Goal: Check status: Check status

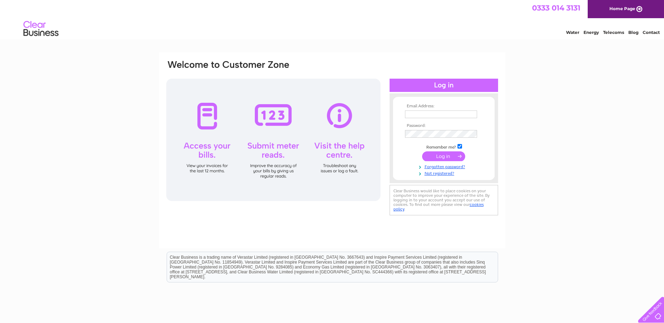
type input "Estates@aberdeenshire.gov.uk"
click at [442, 157] on input "submit" at bounding box center [443, 157] width 43 height 10
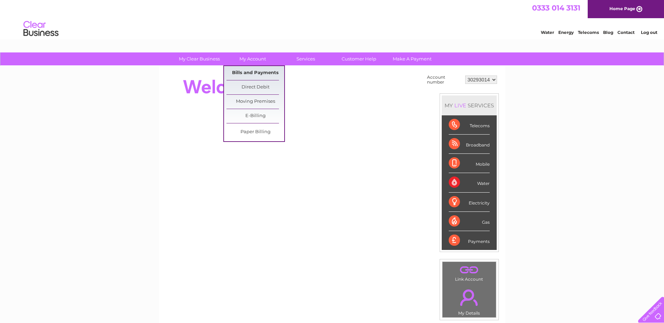
click at [256, 71] on link "Bills and Payments" at bounding box center [255, 73] width 58 height 14
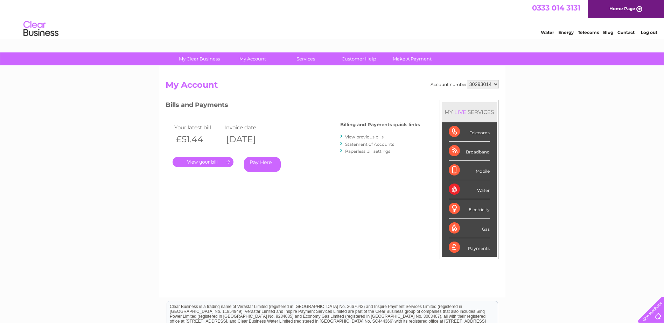
click at [362, 145] on link "Statement of Accounts" at bounding box center [369, 144] width 49 height 5
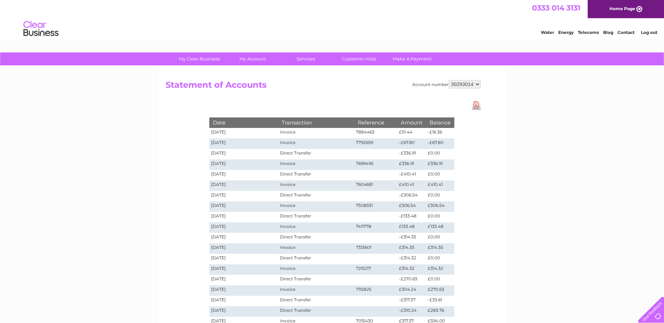
click at [477, 85] on select "30293014 30293017 30293023 30293024 30293027 30293028 30293029 30293033 30304177" at bounding box center [465, 84] width 32 height 8
select select "30293017"
click at [449, 80] on select "30293014 30293017 30293023 30293024 30293027 30293028 30293029 30293033 30304177" at bounding box center [465, 84] width 32 height 8
click at [478, 83] on select "30293014 30293017 30293023 30293024 30293027 30293028 30293029 30293033 30304177" at bounding box center [465, 84] width 32 height 8
select select "30293023"
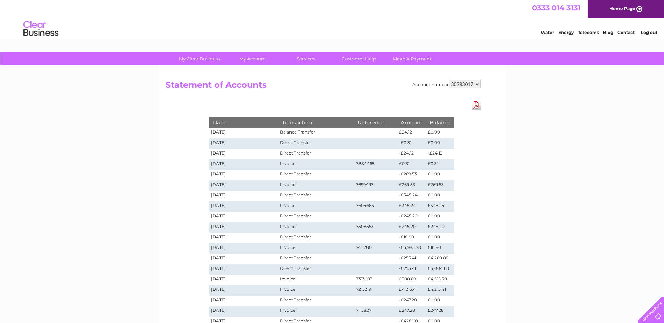
click at [449, 80] on select "30293014 30293017 30293023 30293024 30293027 30293028 30293029 30293033 30304177" at bounding box center [465, 84] width 32 height 8
click at [478, 83] on select "30293014 30293017 30293023 30293024 30293027 30293028 30293029 30293033 30304177" at bounding box center [465, 84] width 32 height 8
select select "30293024"
click at [449, 80] on select "30293014 30293017 30293023 30293024 30293027 30293028 30293029 30293033 30304177" at bounding box center [465, 84] width 32 height 8
click at [478, 83] on select "30293014 30293017 30293023 30293024 30293027 30293028 30293029 30293033 30304177" at bounding box center [465, 84] width 32 height 8
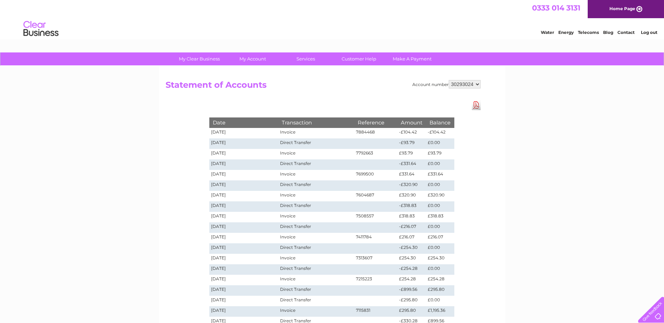
select select "30304177"
click at [449, 80] on select "30293014 30293017 30293023 30293024 30293027 30293028 30293029 30293033 30304177" at bounding box center [465, 84] width 32 height 8
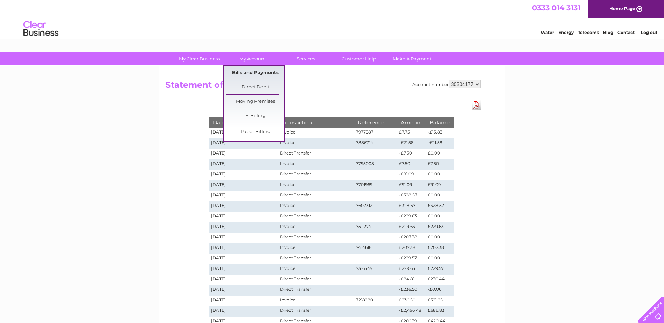
click at [256, 71] on link "Bills and Payments" at bounding box center [255, 73] width 58 height 14
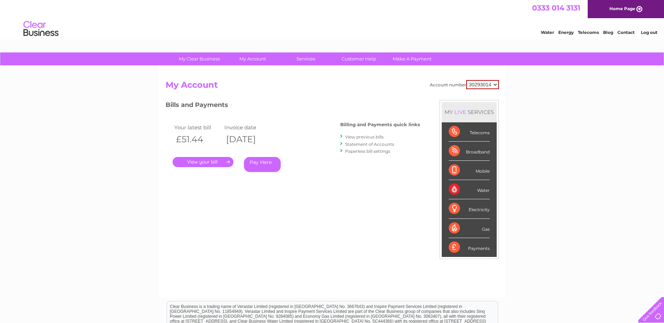
click at [496, 85] on select "30293014 30293017 30293023 30293024 30293027 30293028 30293029 30293033 30304177" at bounding box center [482, 84] width 33 height 9
select select "30304177"
click at [466, 80] on select "30293014 30293017 30293023 30293024 30293027 30293028 30293029 30293033 30304177" at bounding box center [482, 84] width 33 height 9
click at [208, 162] on link "." at bounding box center [203, 162] width 61 height 10
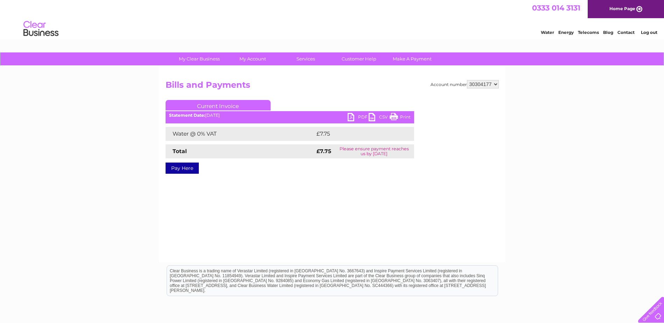
click at [349, 117] on link "PDF" at bounding box center [358, 118] width 21 height 10
click at [496, 84] on select "30293014 30293017 30293023 30293024 30293027 30293028 30293029 30293033 30304177" at bounding box center [483, 84] width 32 height 8
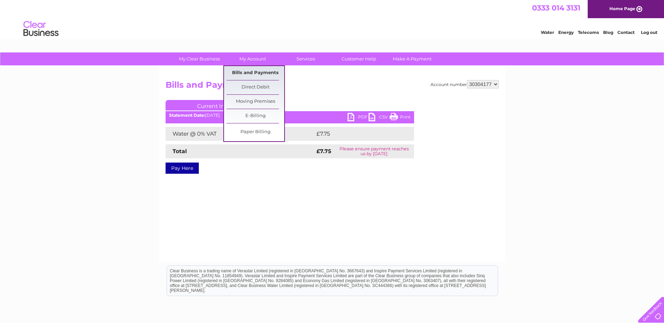
click at [255, 71] on link "Bills and Payments" at bounding box center [255, 73] width 58 height 14
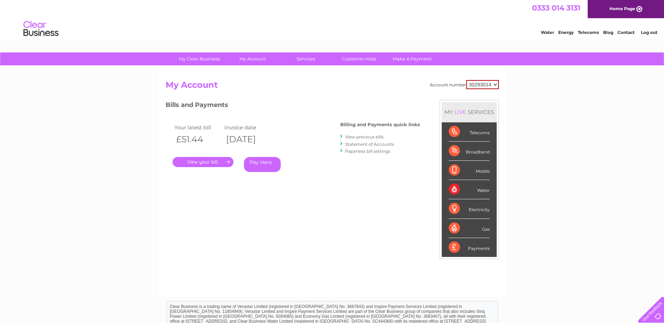
click at [369, 144] on link "Statement of Accounts" at bounding box center [369, 144] width 49 height 5
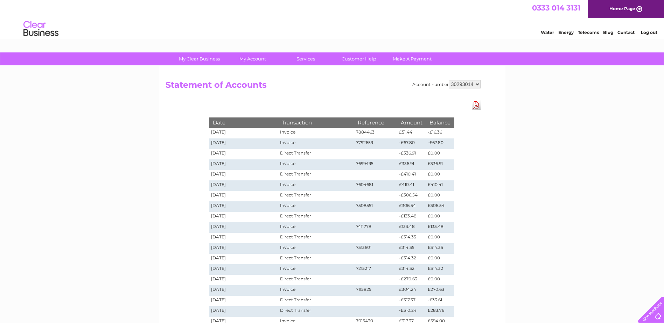
click at [478, 83] on select "30293014 30293017 30293023 30293024 30293027 30293028 30293029 30293033 30304177" at bounding box center [465, 84] width 32 height 8
select select "30293027"
click at [449, 80] on select "30293014 30293017 30293023 30293024 30293027 30293028 30293029 30293033 30304177" at bounding box center [465, 84] width 32 height 8
click at [479, 83] on select "30293014 30293017 30293023 30293024 30293027 30293028 30293029 30293033 30304177" at bounding box center [465, 84] width 32 height 8
select select "30293028"
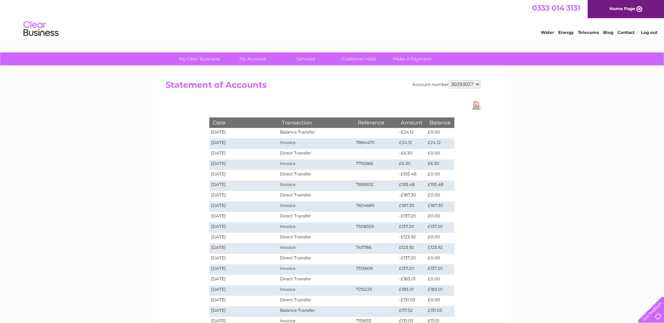
click at [449, 80] on select "30293014 30293017 30293023 30293024 30293027 30293028 30293029 30293033 30304177" at bounding box center [465, 84] width 32 height 8
click at [479, 83] on select "30293014 30293017 30293023 30293024 30293027 30293028 30293029 30293033 30304177" at bounding box center [465, 84] width 32 height 8
select select "30293029"
click at [449, 80] on select "30293014 30293017 30293023 30293024 30293027 30293028 30293029 30293033 30304177" at bounding box center [465, 84] width 32 height 8
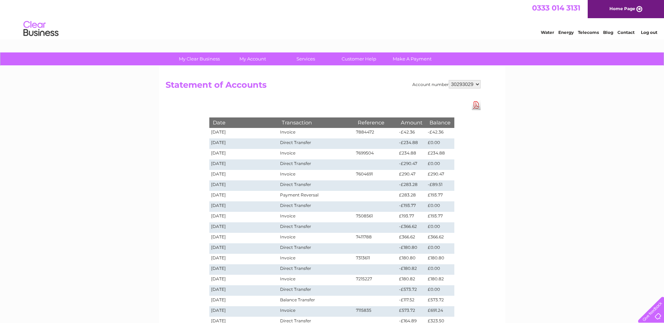
click at [477, 83] on select "30293014 30293017 30293023 30293024 30293027 30293028 30293029 30293033 30304177" at bounding box center [465, 84] width 32 height 8
select select "30293033"
click at [449, 80] on select "30293014 30293017 30293023 30293024 30293027 30293028 30293029 30293033 30304177" at bounding box center [465, 84] width 32 height 8
